Goal: Find specific page/section: Find specific page/section

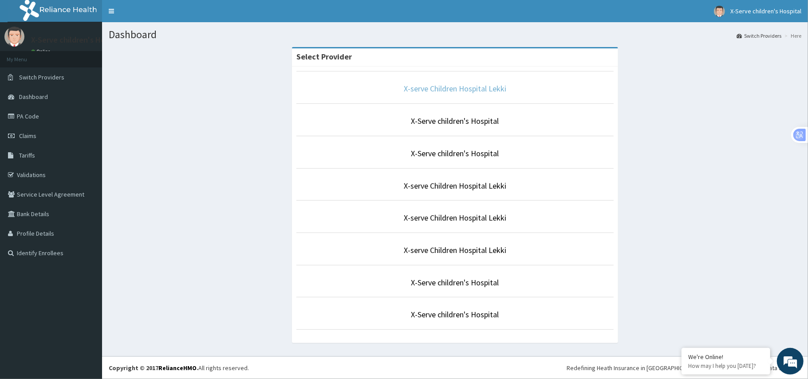
click at [430, 90] on link "X-serve Children Hospital Lekki" at bounding box center [455, 88] width 102 height 10
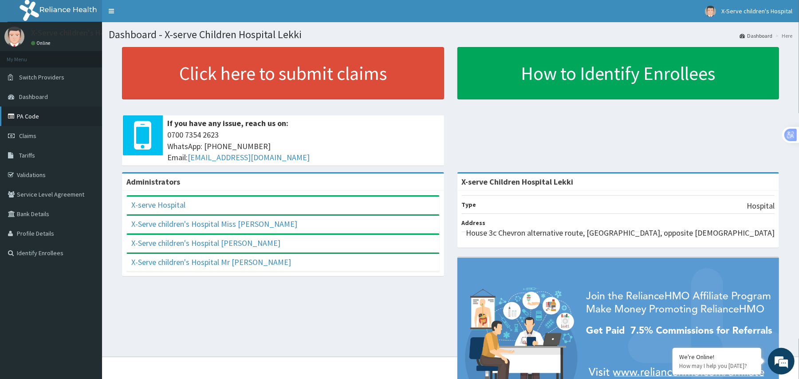
click at [70, 114] on link "PA Code" at bounding box center [51, 116] width 102 height 20
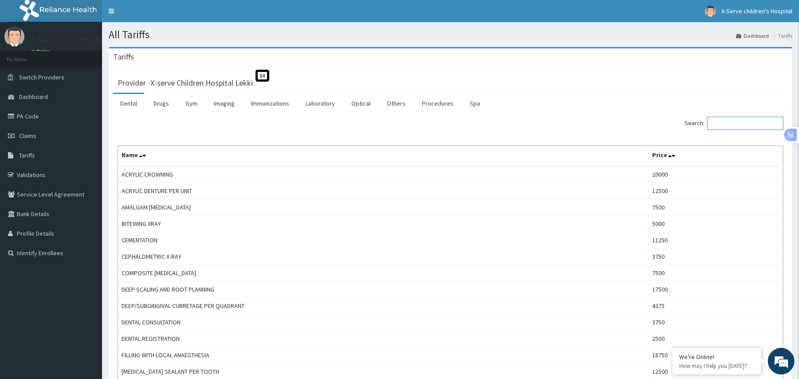
click at [747, 127] on input "Search:" at bounding box center [745, 123] width 76 height 13
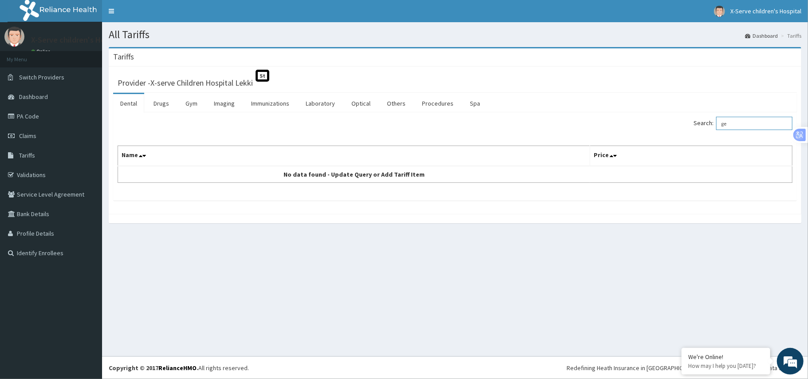
type input "g"
type input "GENE"
click at [46, 119] on link "PA Code" at bounding box center [51, 116] width 102 height 20
click at [46, 114] on link "PA Code" at bounding box center [51, 116] width 102 height 20
